Goal: Navigation & Orientation: Find specific page/section

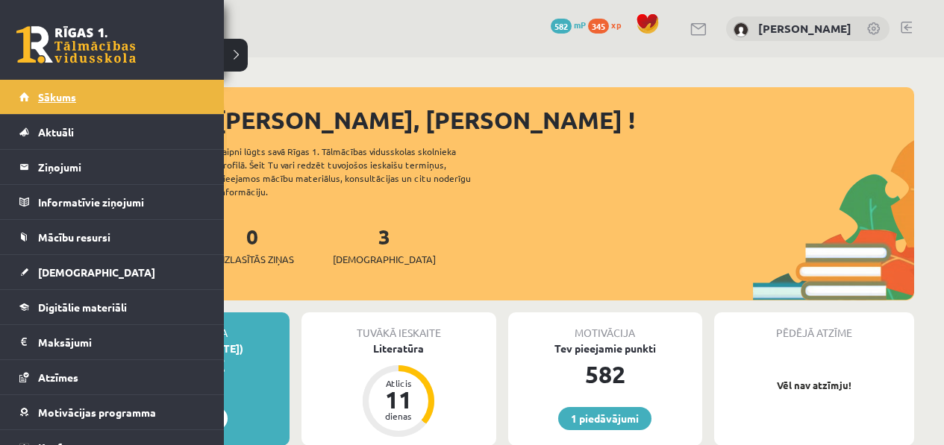
scroll to position [478, 0]
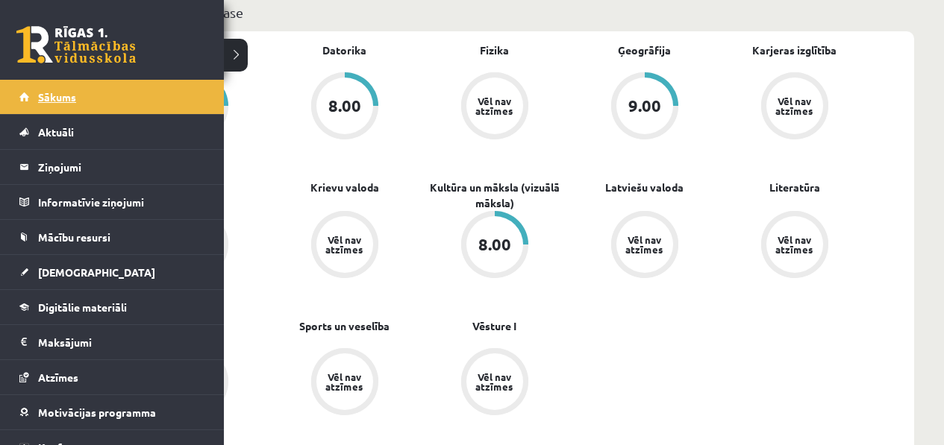
click at [39, 90] on span "Sākums" at bounding box center [57, 96] width 38 height 13
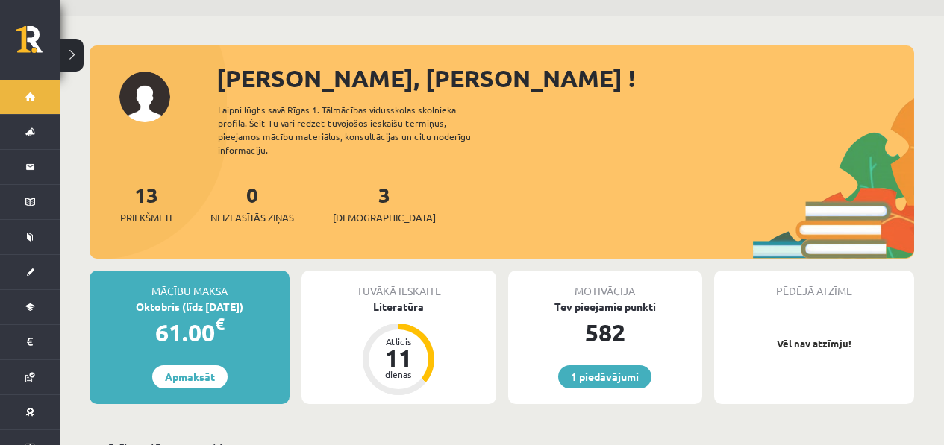
scroll to position [43, 0]
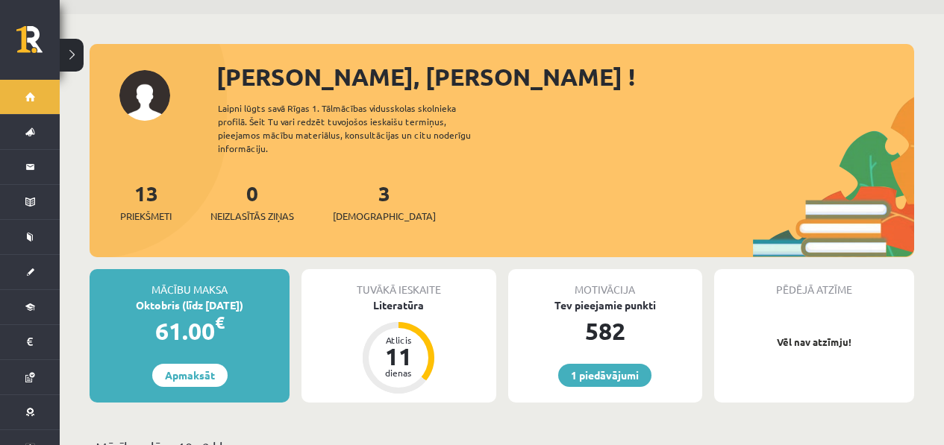
click at [350, 178] on div "3 Ieskaites" at bounding box center [384, 201] width 103 height 46
click at [360, 186] on link "3 Ieskaites" at bounding box center [384, 202] width 103 height 44
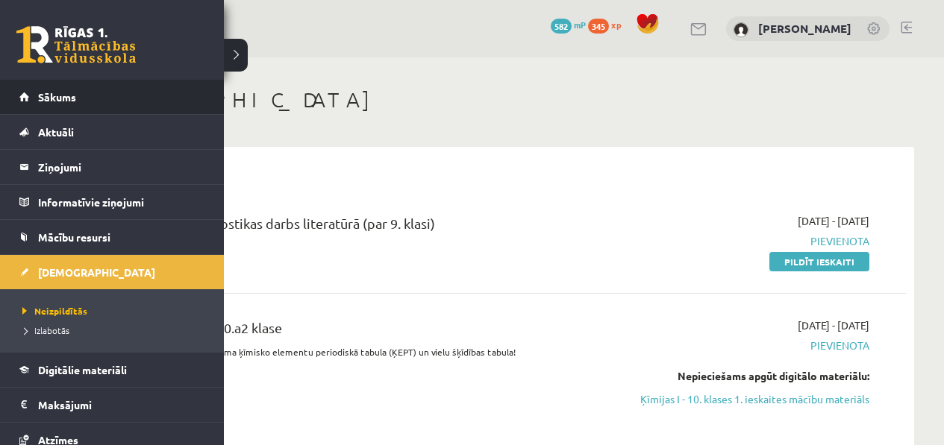
click at [4, 90] on li "Sākums" at bounding box center [112, 97] width 224 height 35
click at [5, 90] on li "Sākums" at bounding box center [112, 97] width 224 height 35
click at [41, 108] on link "Sākums" at bounding box center [112, 97] width 186 height 34
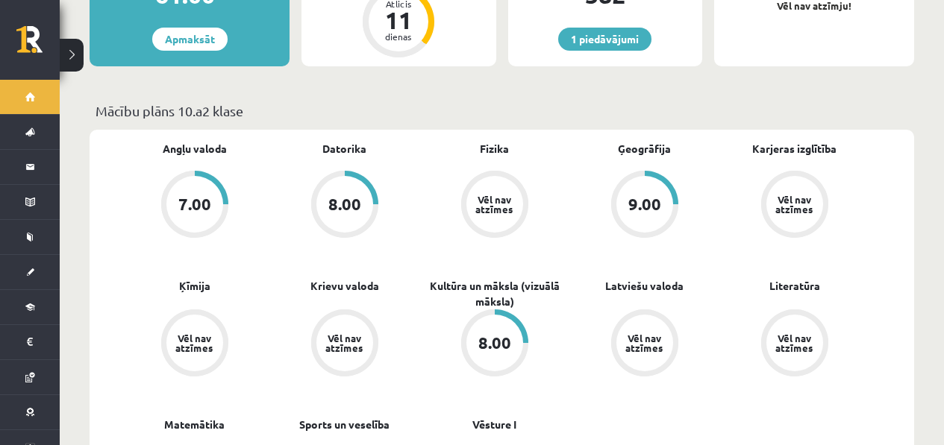
scroll to position [380, 0]
